Goal: Task Accomplishment & Management: Manage account settings

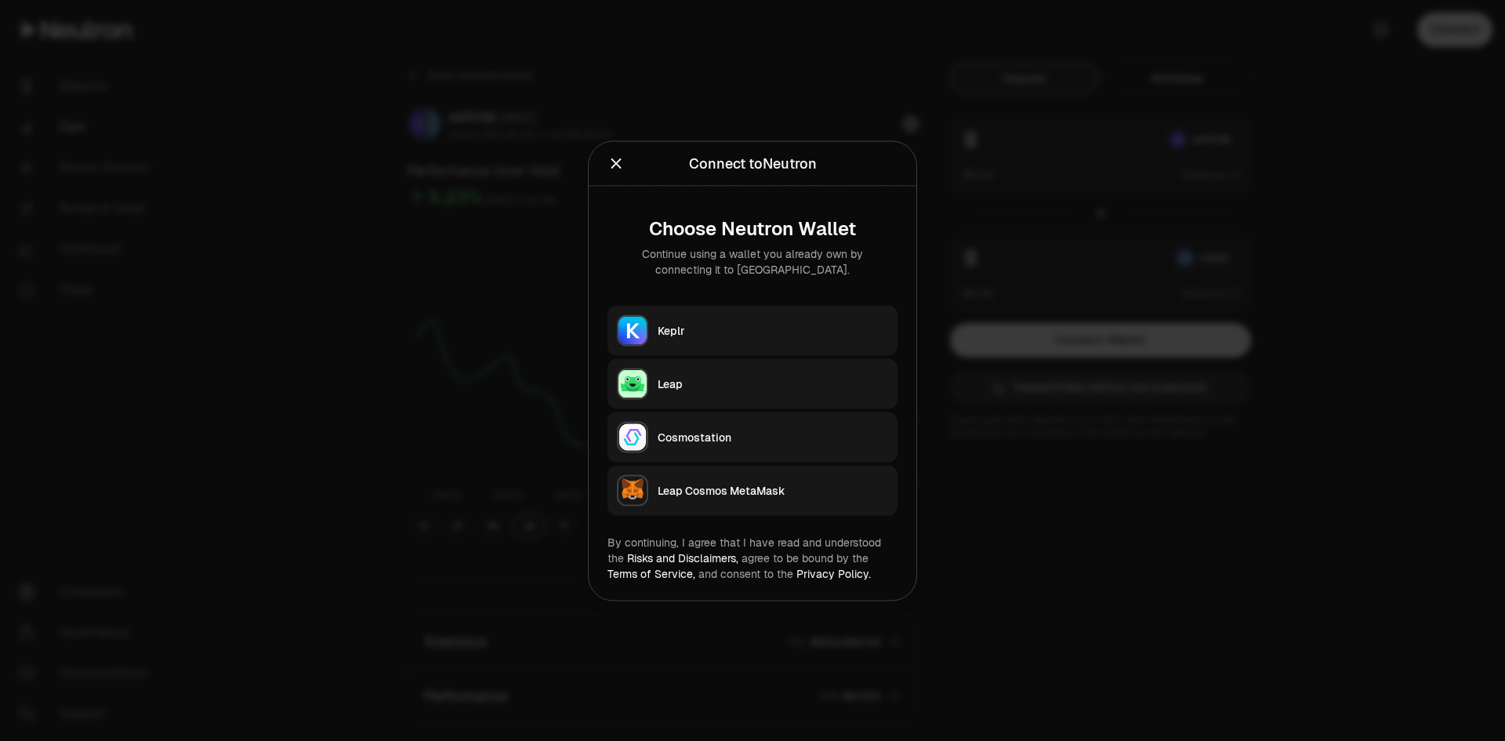
click at [797, 331] on div "Keplr" at bounding box center [772, 330] width 230 height 16
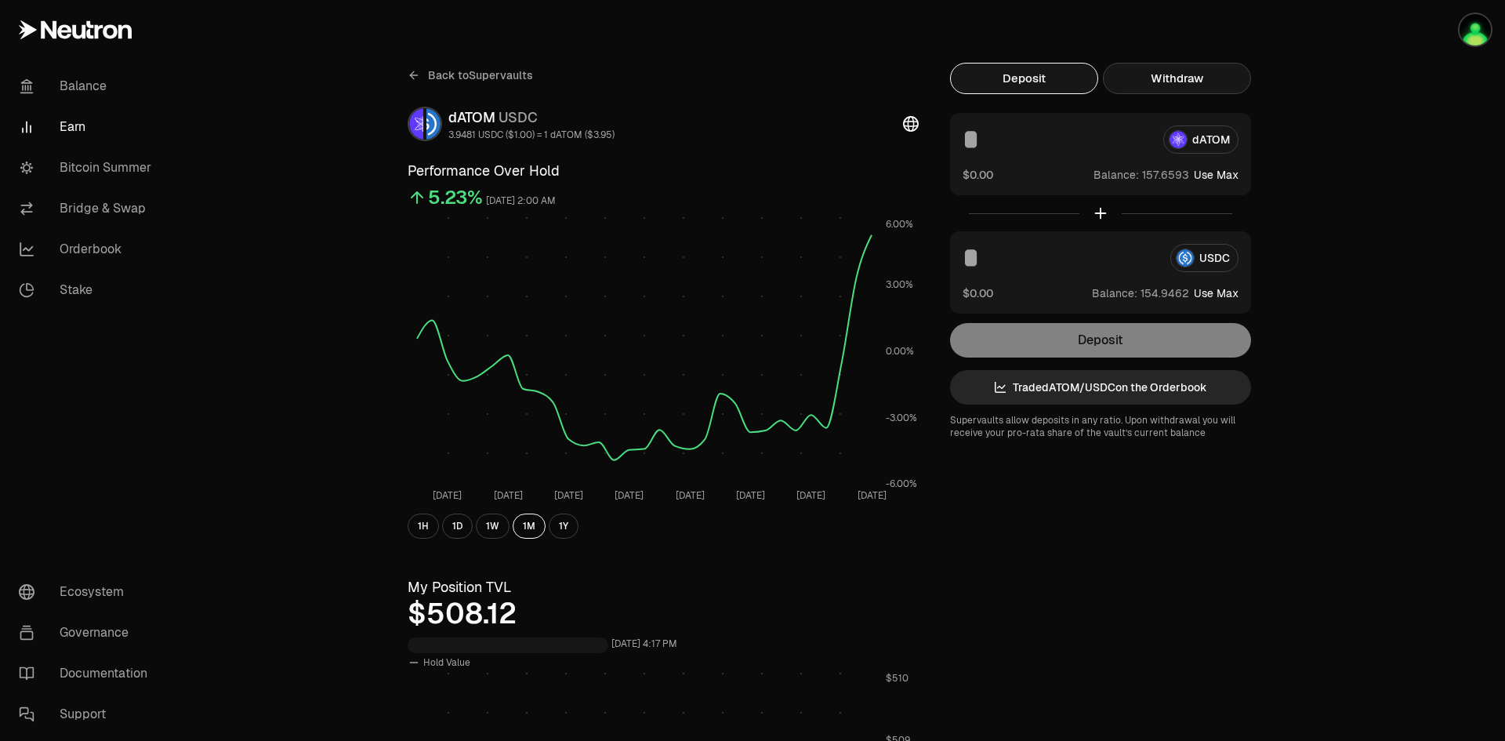
click at [1200, 72] on button "Withdraw" at bounding box center [1177, 78] width 148 height 31
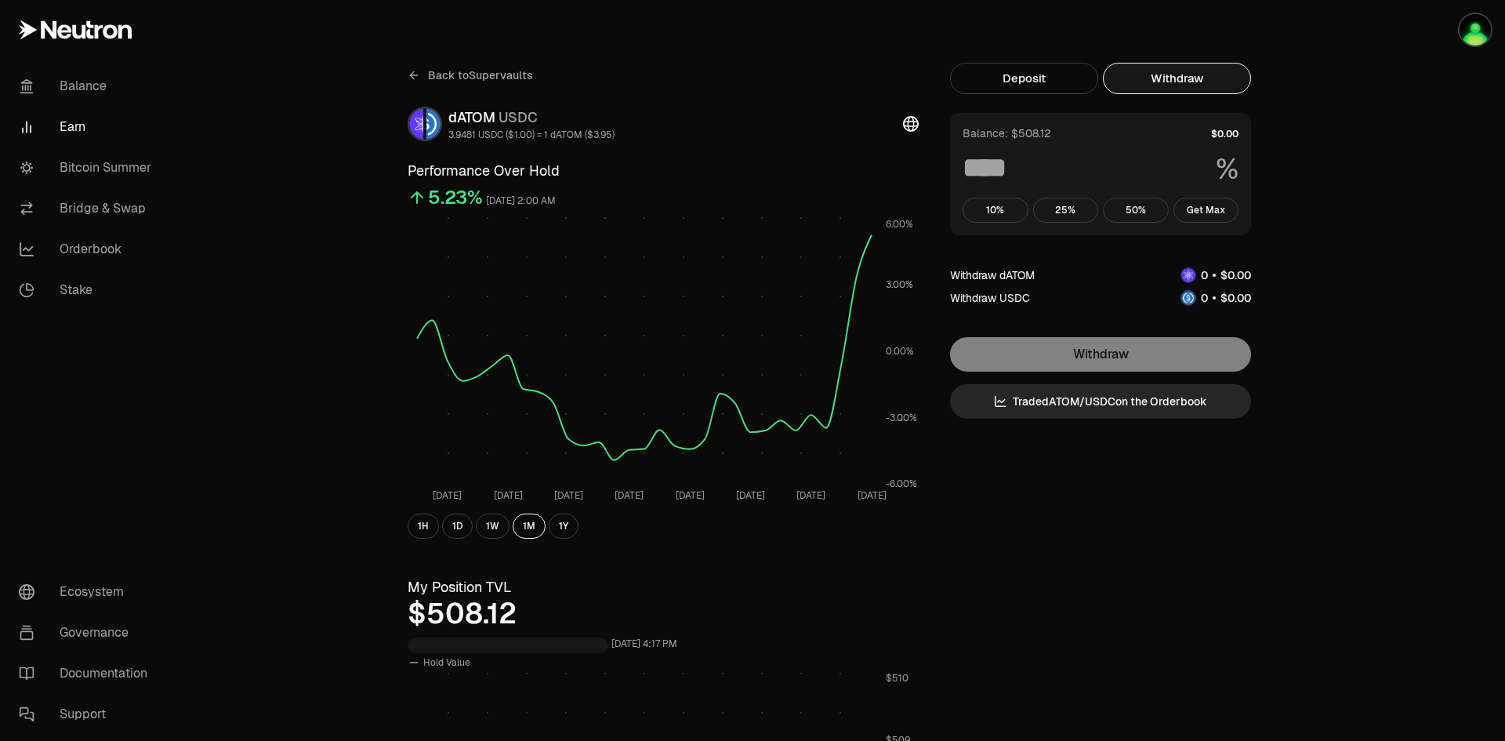
click at [1193, 81] on button "Withdraw" at bounding box center [1177, 78] width 148 height 31
click at [1212, 214] on button "Get Max" at bounding box center [1206, 209] width 66 height 25
type input "***"
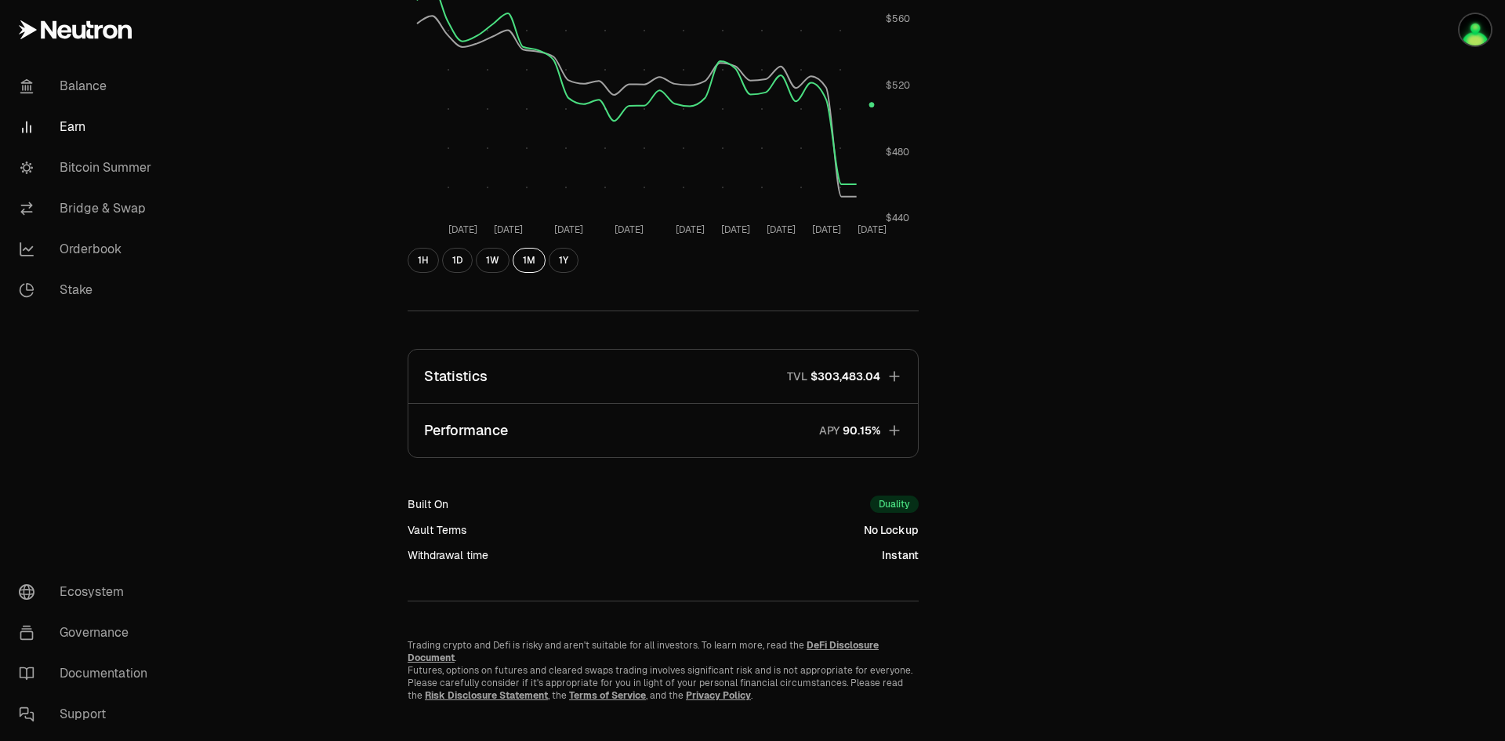
scroll to position [732, 0]
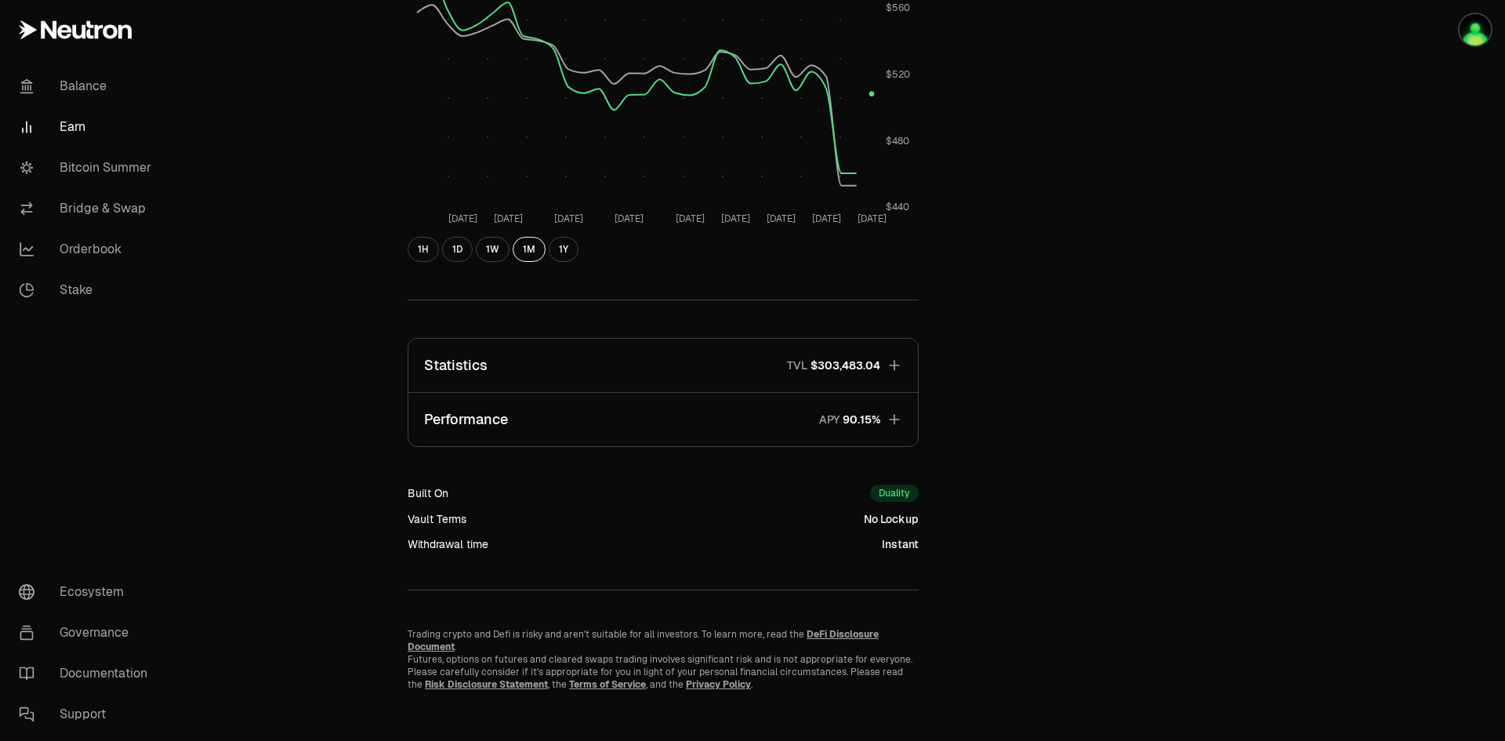
click at [893, 363] on icon "button" at bounding box center [894, 365] width 16 height 16
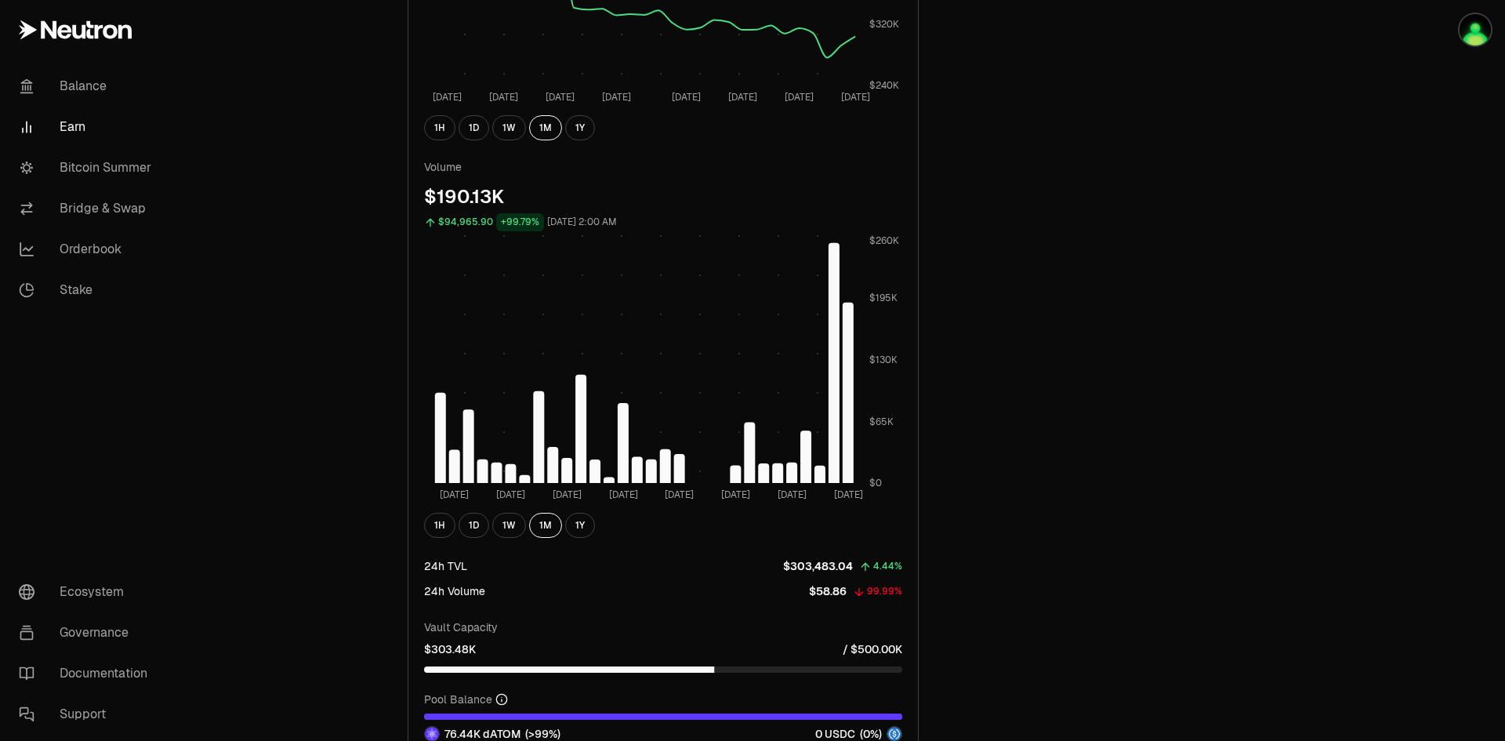
scroll to position [1515, 0]
